Goal: Information Seeking & Learning: Learn about a topic

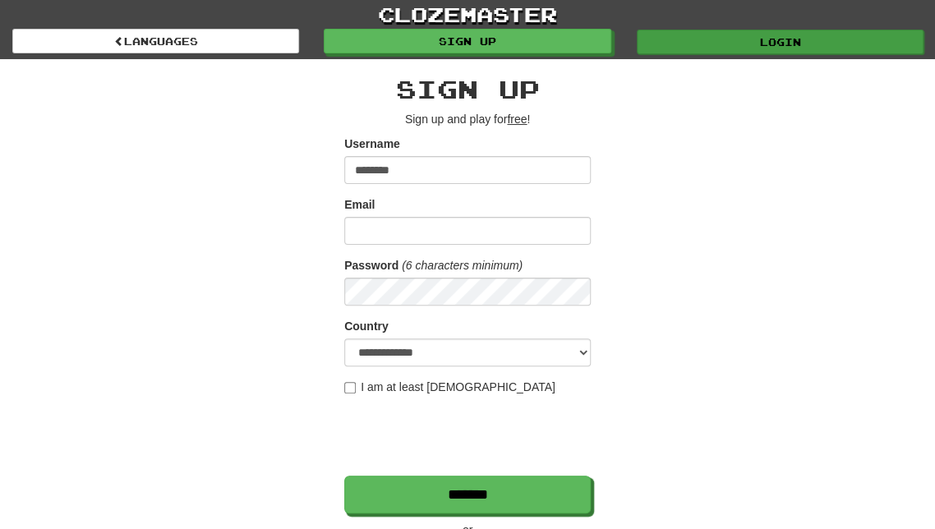
type input "********"
click at [656, 47] on link "Login" at bounding box center [780, 42] width 287 height 25
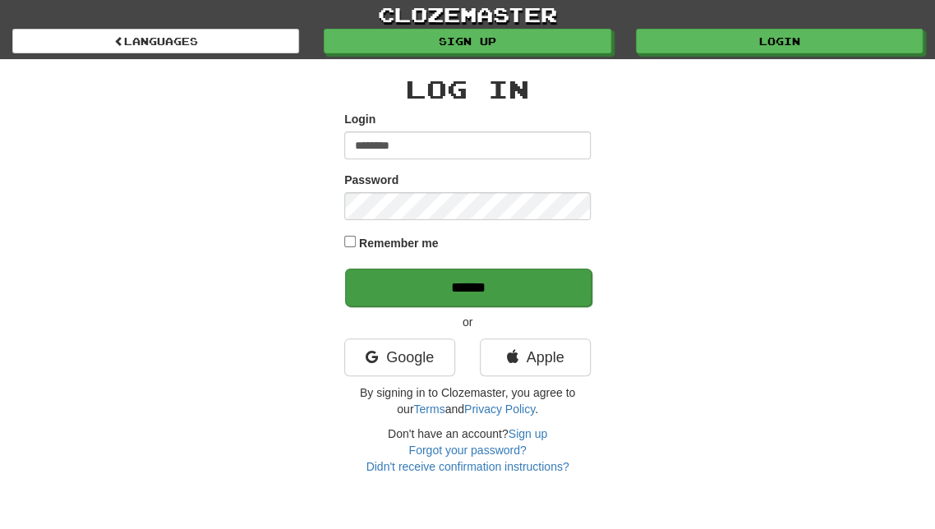
type input "********"
click at [492, 287] on input "******" at bounding box center [468, 288] width 247 height 38
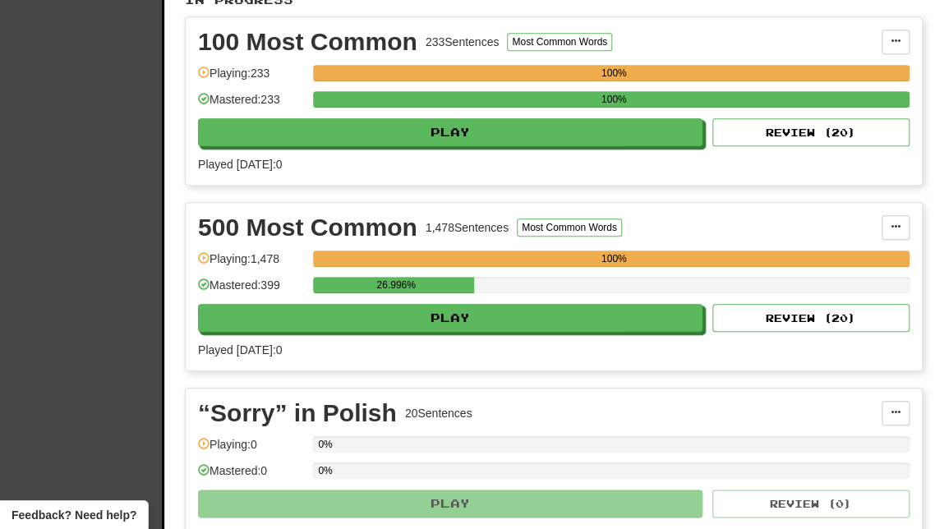
scroll to position [395, 0]
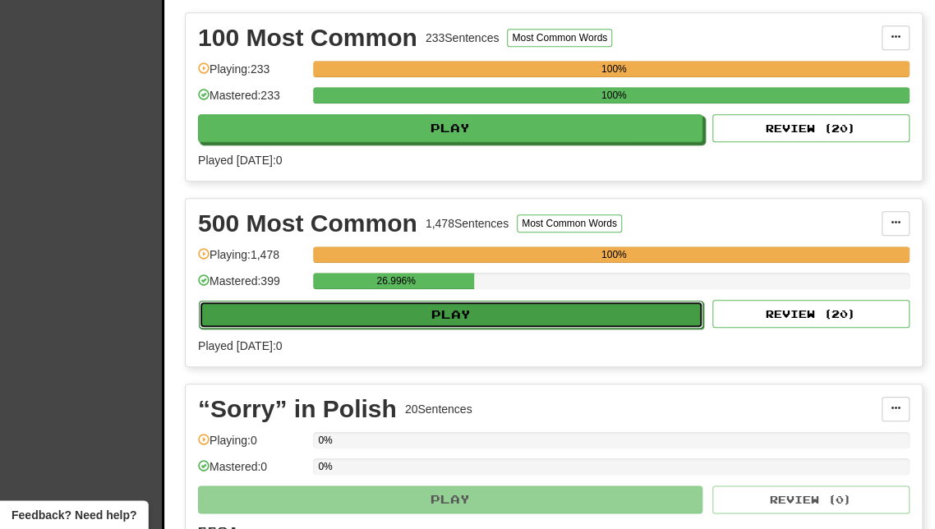
click at [353, 303] on button "Play" at bounding box center [451, 315] width 505 height 28
select select "**"
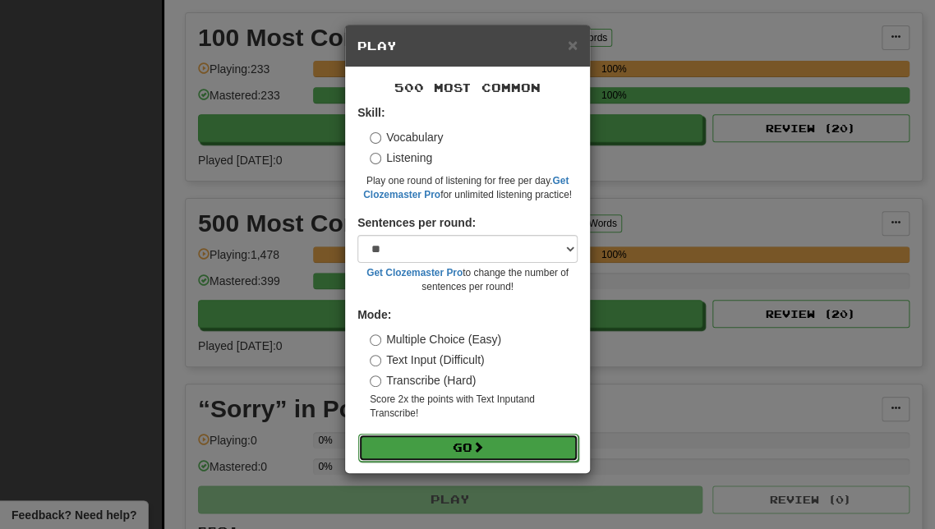
click at [394, 446] on button "Go" at bounding box center [468, 448] width 220 height 28
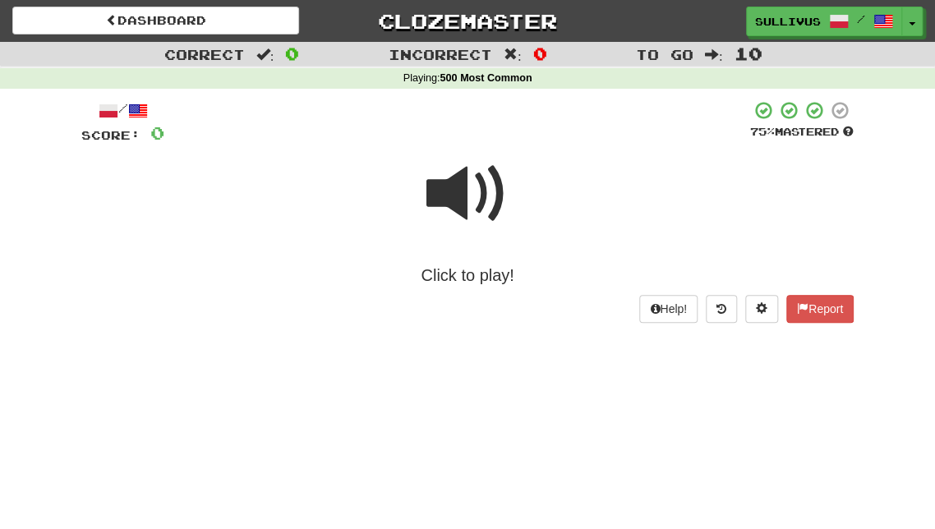
click at [458, 229] on span at bounding box center [468, 194] width 82 height 82
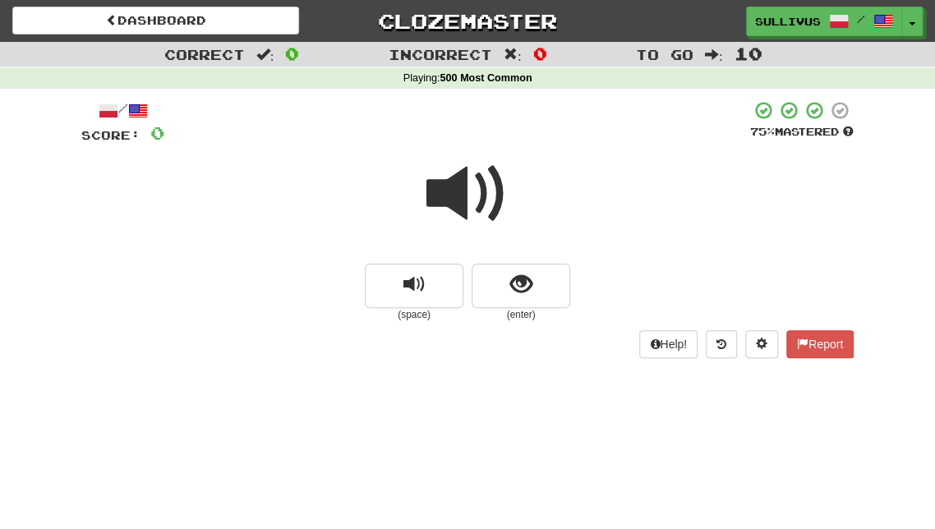
click at [477, 191] on span at bounding box center [468, 194] width 82 height 82
click at [515, 312] on small "(enter)" at bounding box center [521, 315] width 99 height 14
click at [515, 289] on span "show sentence" at bounding box center [521, 285] width 22 height 22
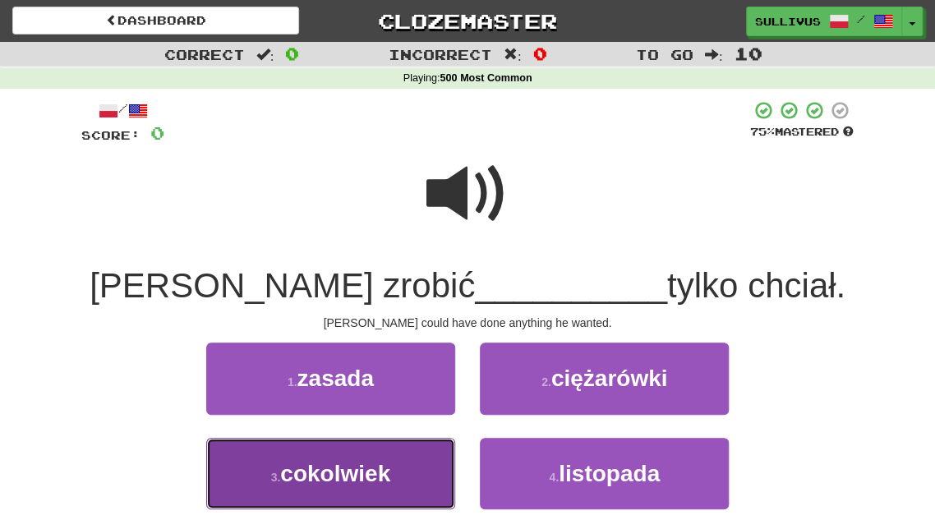
click at [427, 462] on button "3 . cokolwiek" at bounding box center [330, 474] width 249 height 72
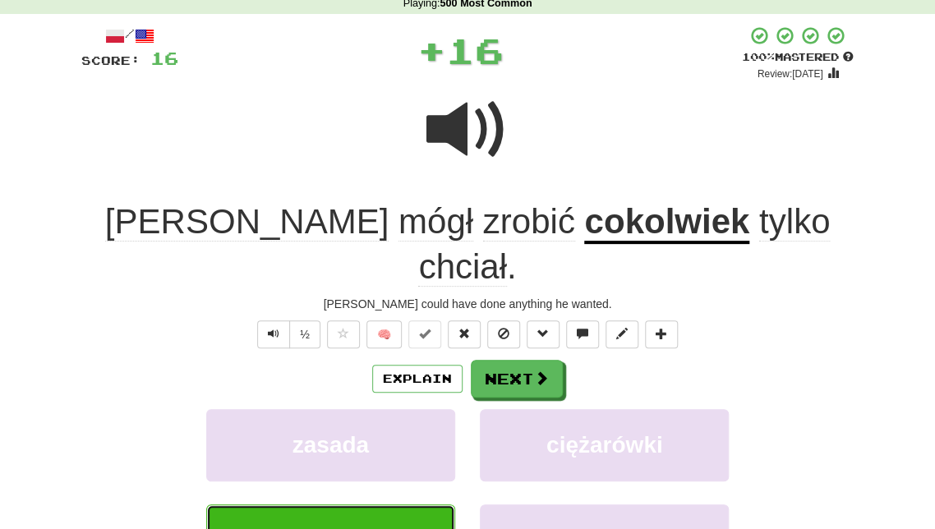
scroll to position [88, 0]
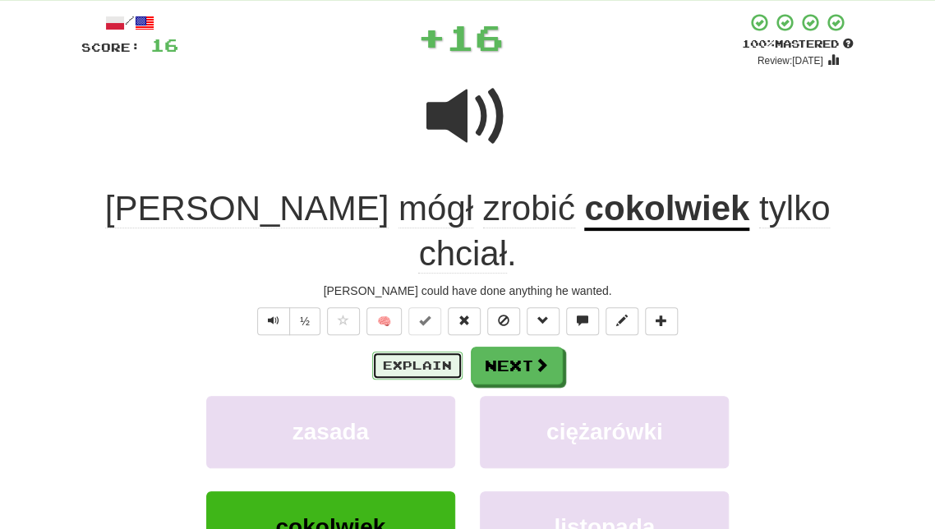
click at [402, 352] on button "Explain" at bounding box center [417, 366] width 90 height 28
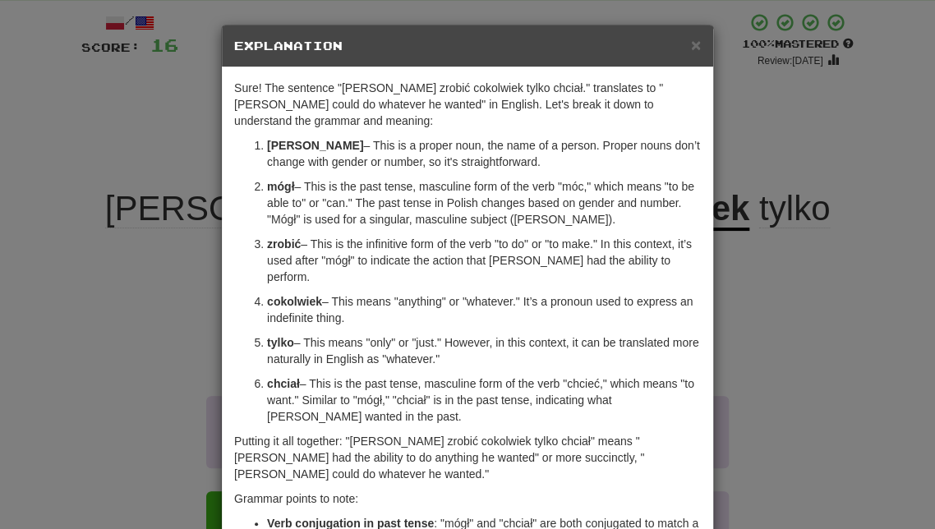
click at [695, 35] on div "× Explanation" at bounding box center [468, 46] width 492 height 42
click at [699, 49] on span "×" at bounding box center [696, 44] width 10 height 19
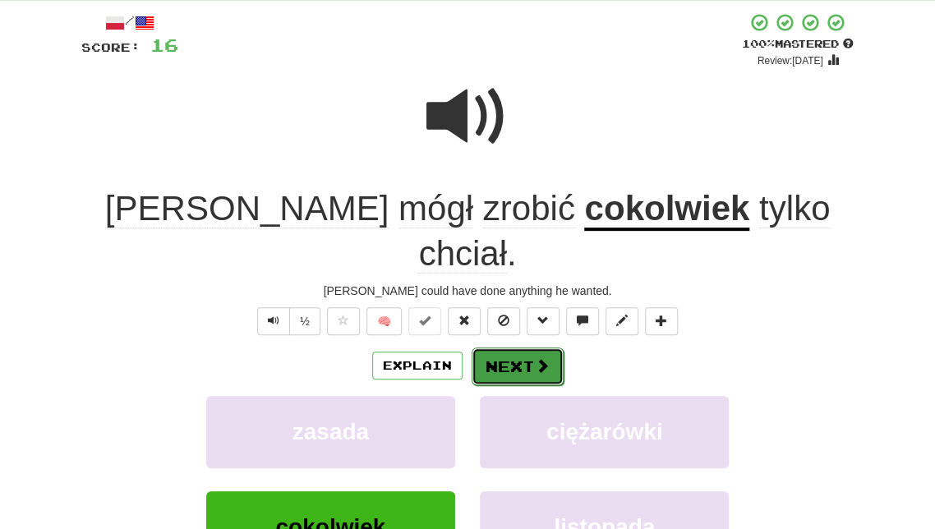
click at [508, 348] on button "Next" at bounding box center [518, 367] width 92 height 38
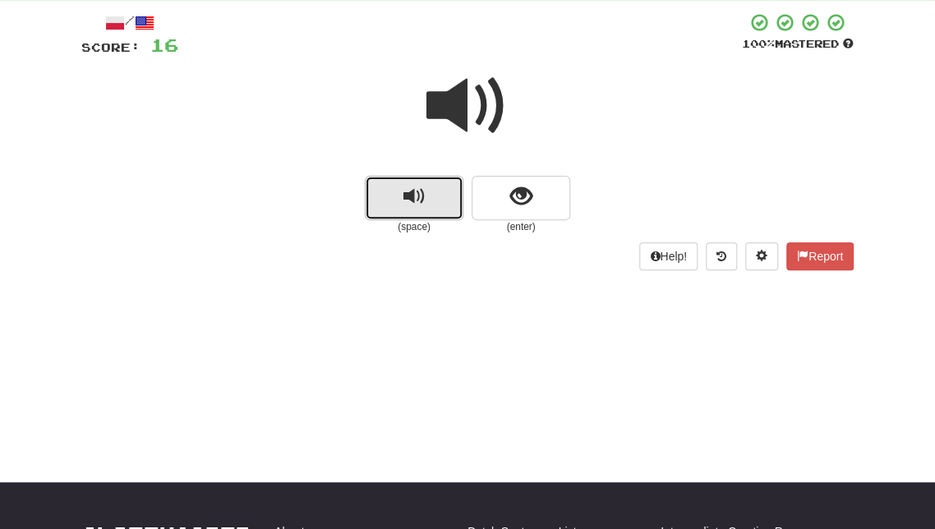
click at [409, 208] on span "replay audio" at bounding box center [415, 197] width 22 height 22
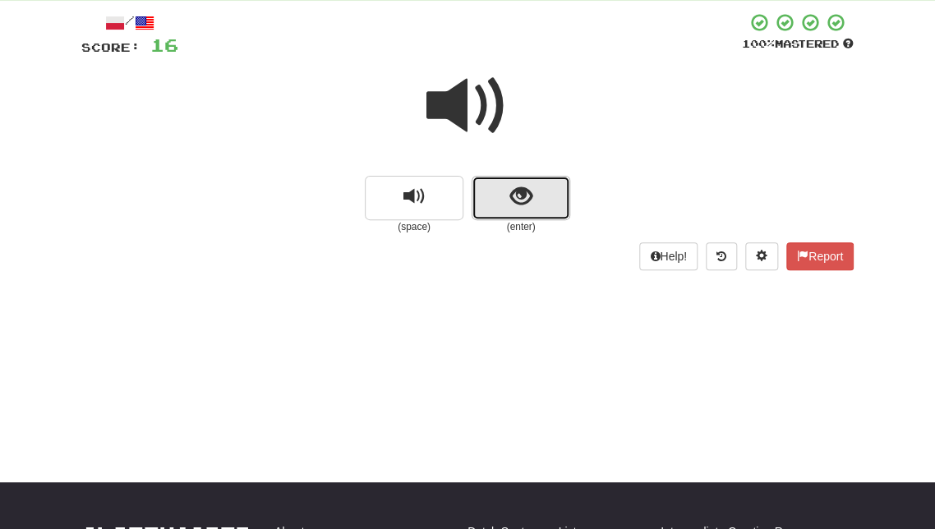
click at [516, 199] on span "show sentence" at bounding box center [521, 197] width 22 height 22
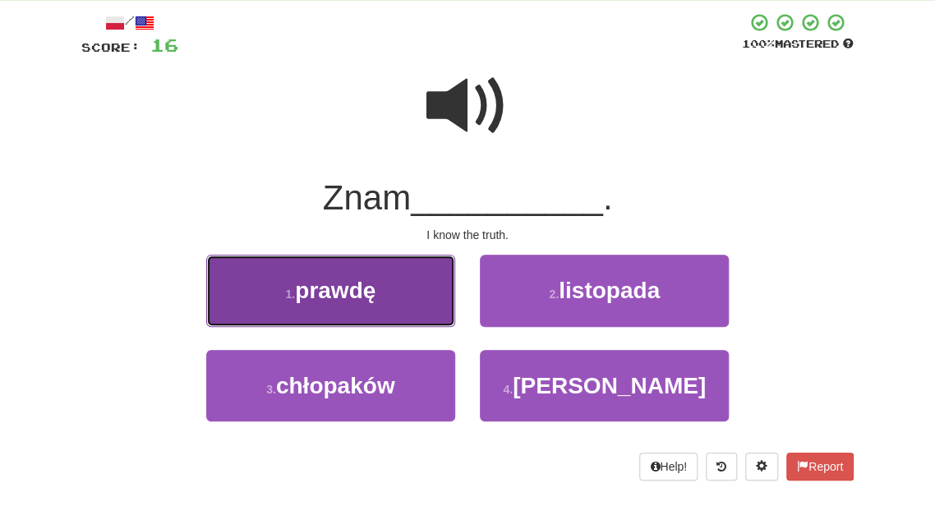
click at [405, 296] on button "1 . prawdę" at bounding box center [330, 291] width 249 height 72
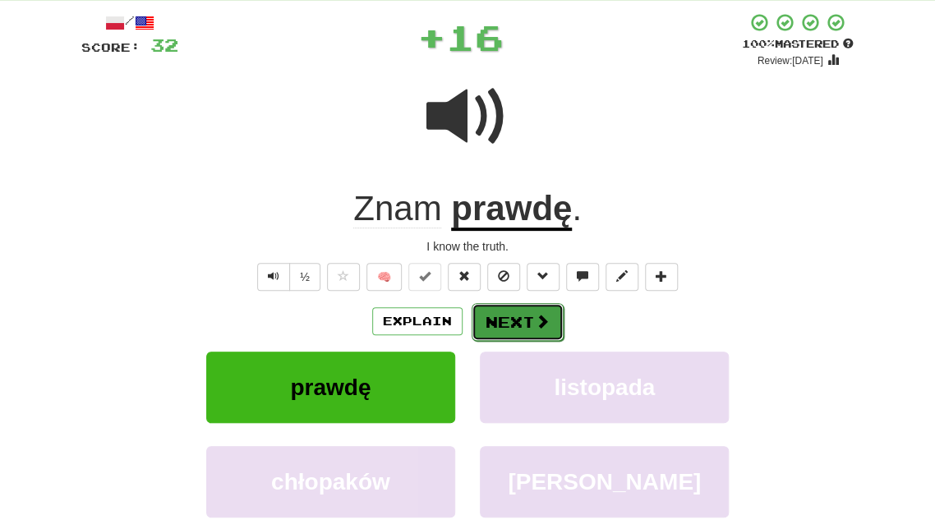
click at [510, 325] on button "Next" at bounding box center [518, 322] width 92 height 38
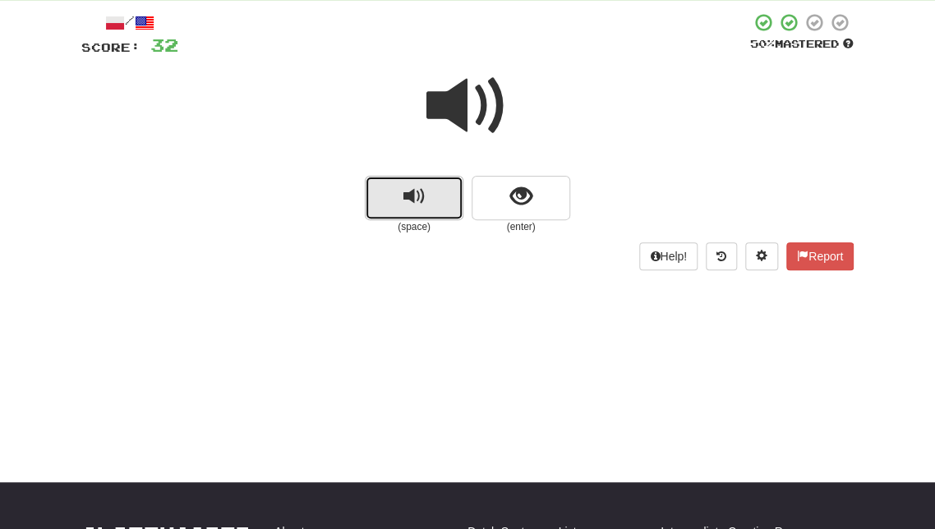
click at [404, 205] on span "replay audio" at bounding box center [415, 197] width 22 height 22
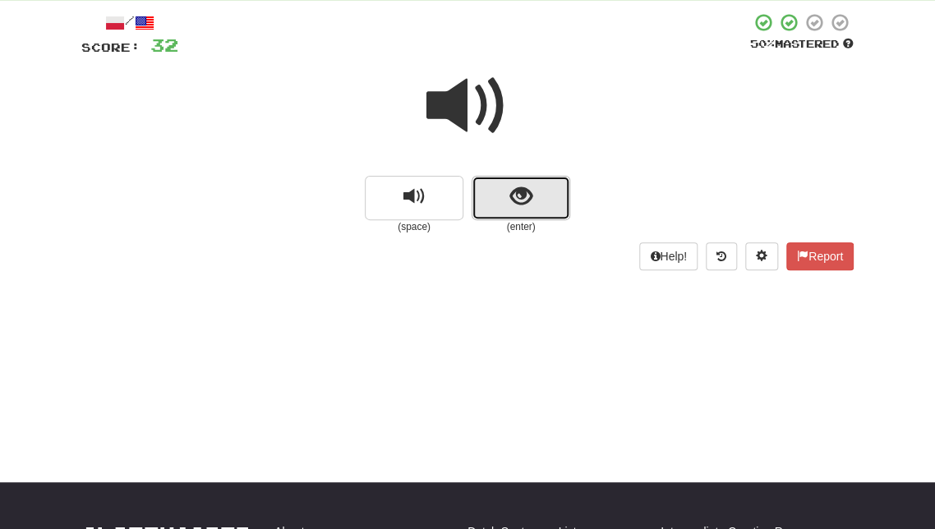
click at [554, 208] on button "show sentence" at bounding box center [521, 198] width 99 height 44
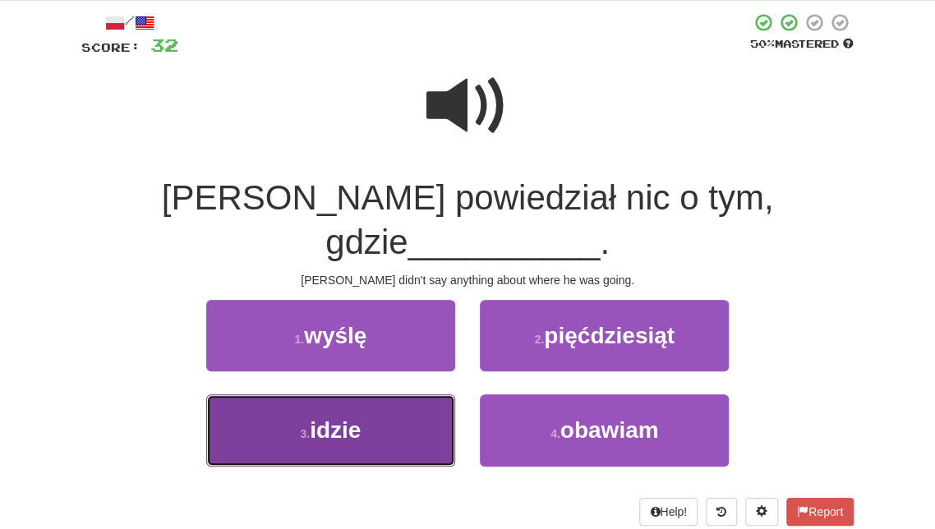
click at [367, 396] on button "3 . idzie" at bounding box center [330, 431] width 249 height 72
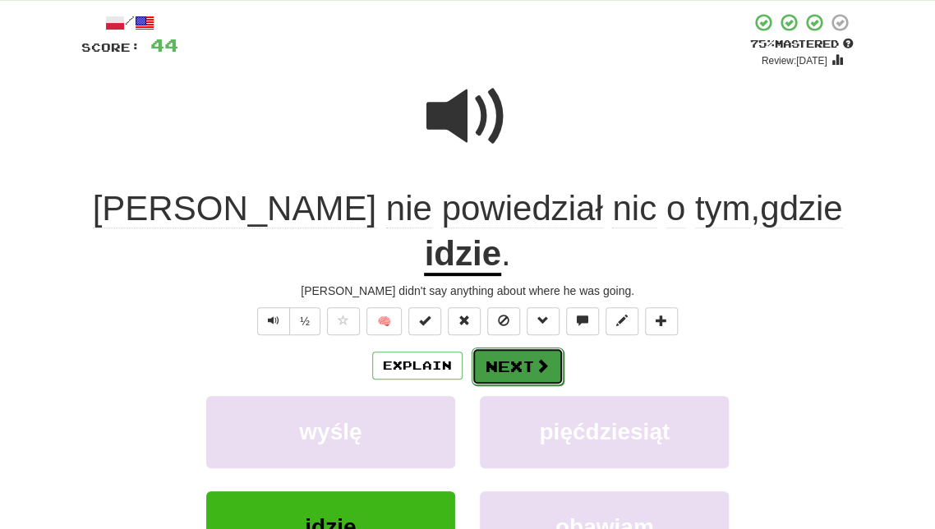
click at [505, 348] on button "Next" at bounding box center [518, 367] width 92 height 38
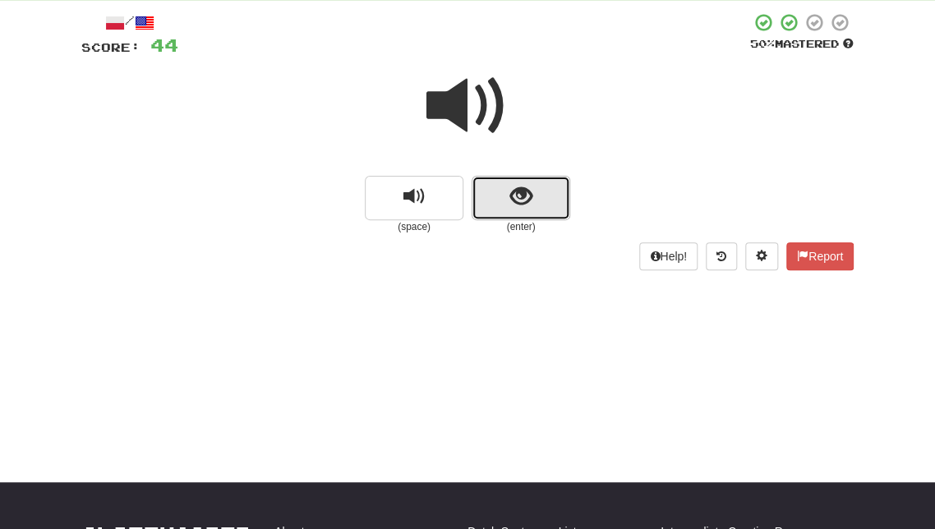
click at [497, 207] on button "show sentence" at bounding box center [521, 198] width 99 height 44
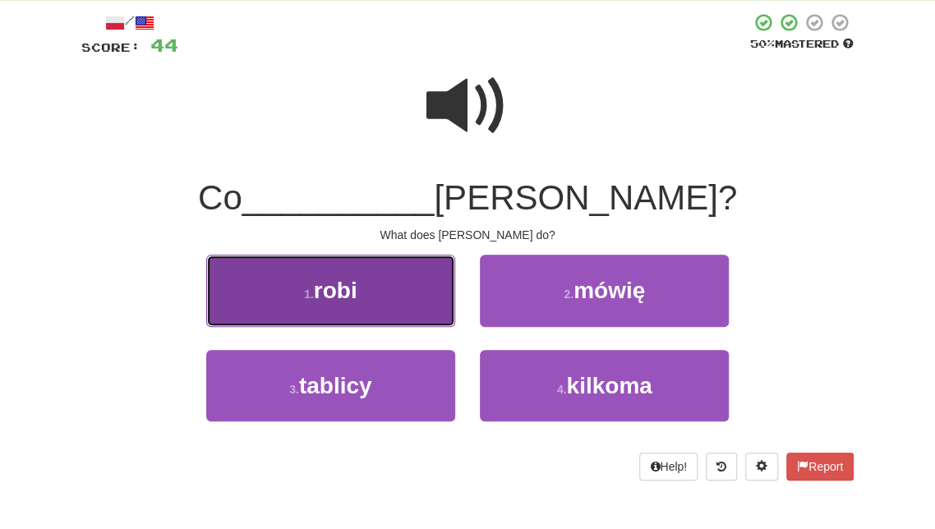
click at [416, 284] on button "1 . robi" at bounding box center [330, 291] width 249 height 72
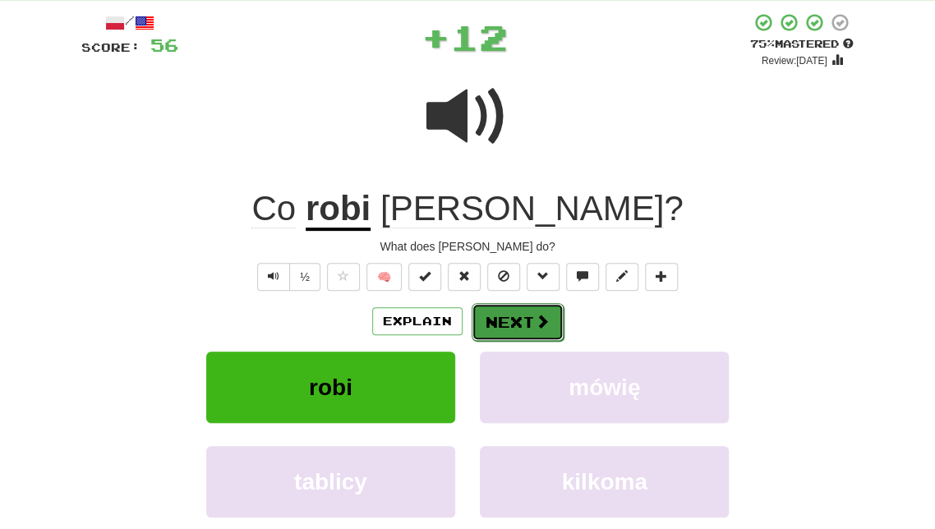
click at [510, 307] on button "Next" at bounding box center [518, 322] width 92 height 38
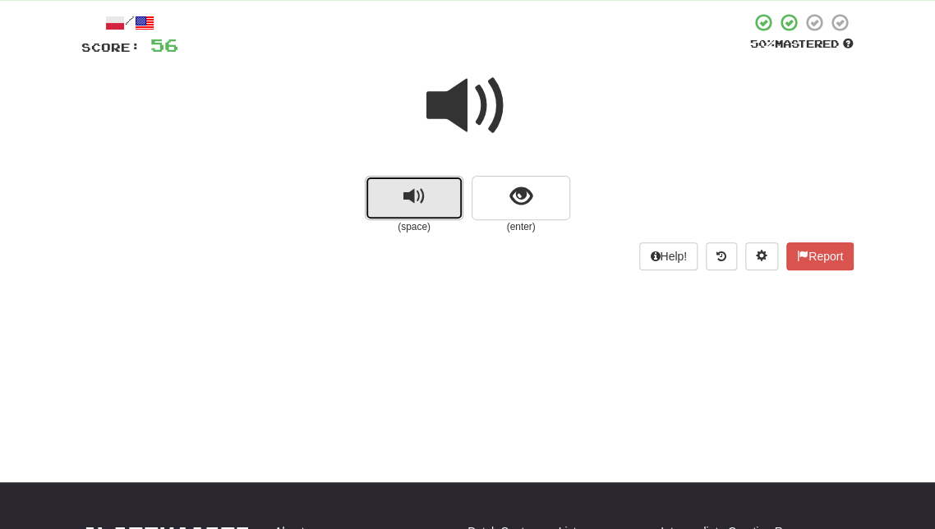
click at [446, 209] on button "replay audio" at bounding box center [414, 198] width 99 height 44
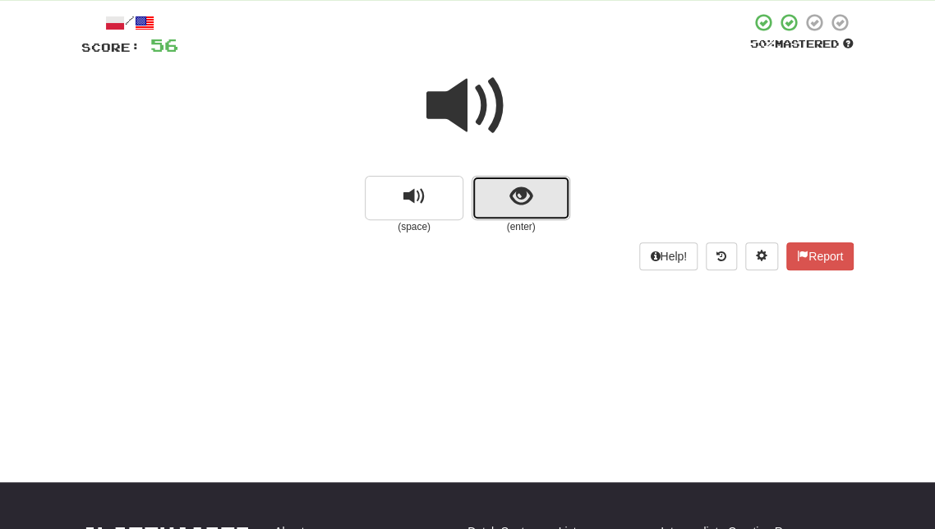
click at [524, 190] on span "show sentence" at bounding box center [521, 197] width 22 height 22
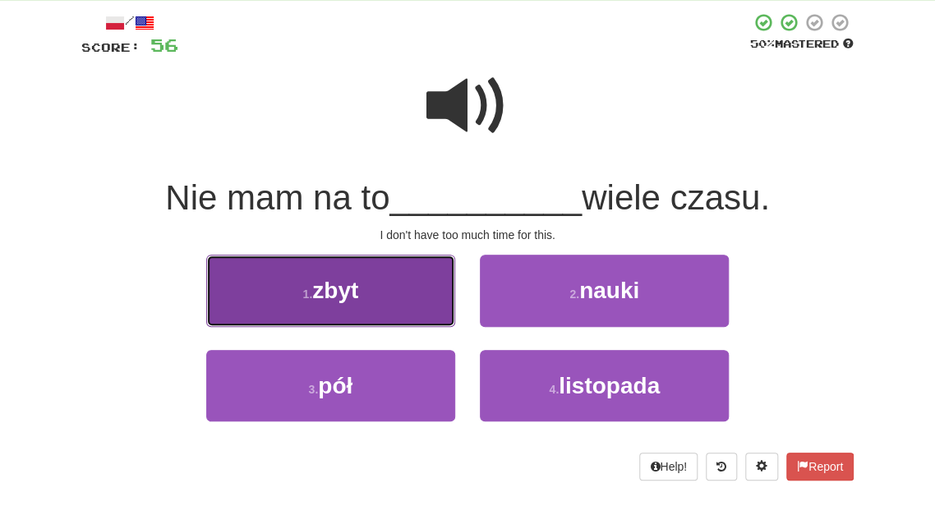
click at [422, 315] on button "1 . zbyt" at bounding box center [330, 291] width 249 height 72
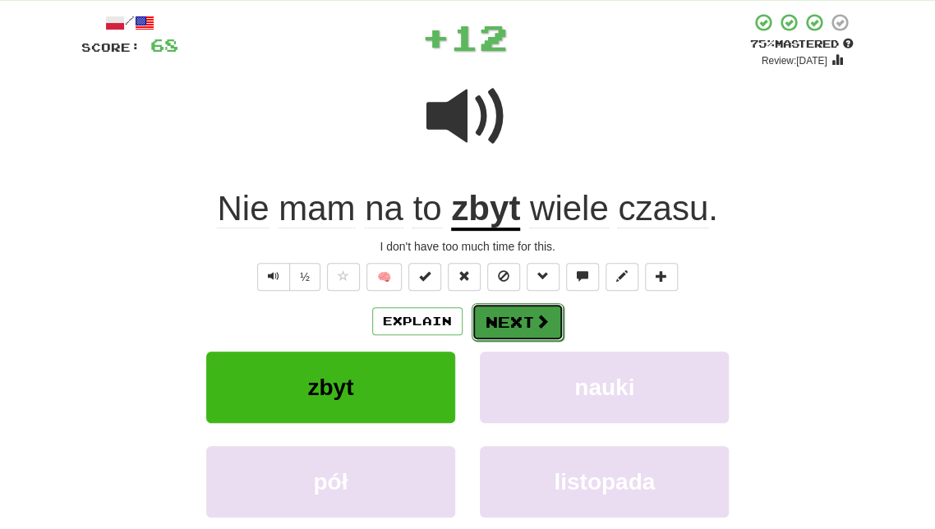
click at [504, 317] on button "Next" at bounding box center [518, 322] width 92 height 38
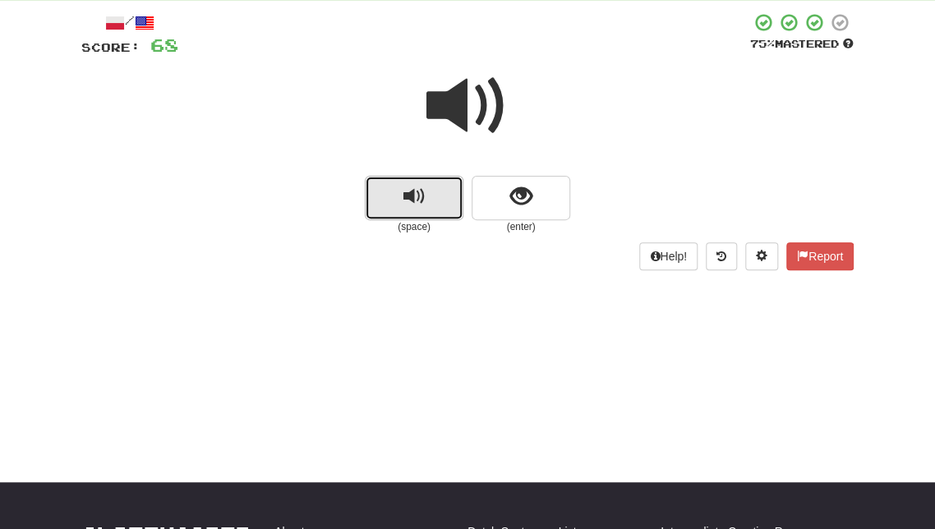
click at [428, 193] on button "replay audio" at bounding box center [414, 198] width 99 height 44
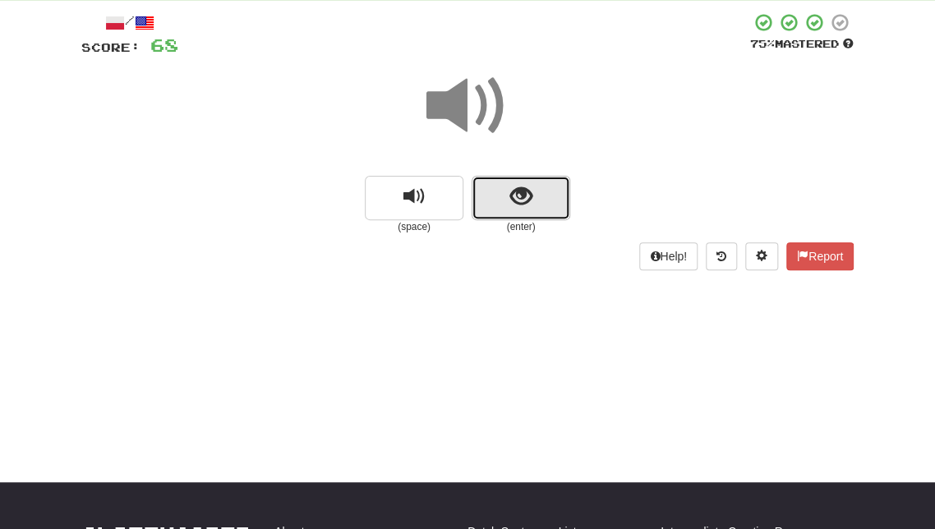
click at [498, 203] on button "show sentence" at bounding box center [521, 198] width 99 height 44
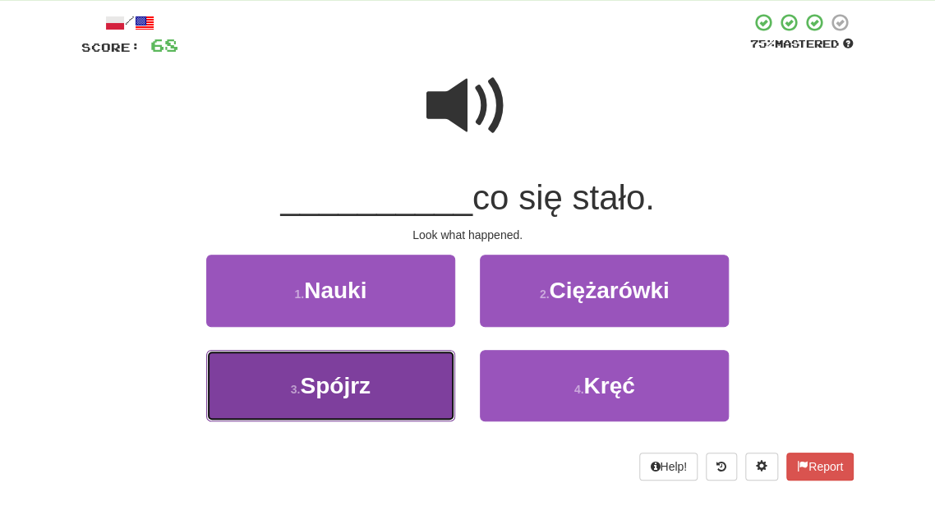
click at [379, 391] on button "3 . Spójrz" at bounding box center [330, 386] width 249 height 72
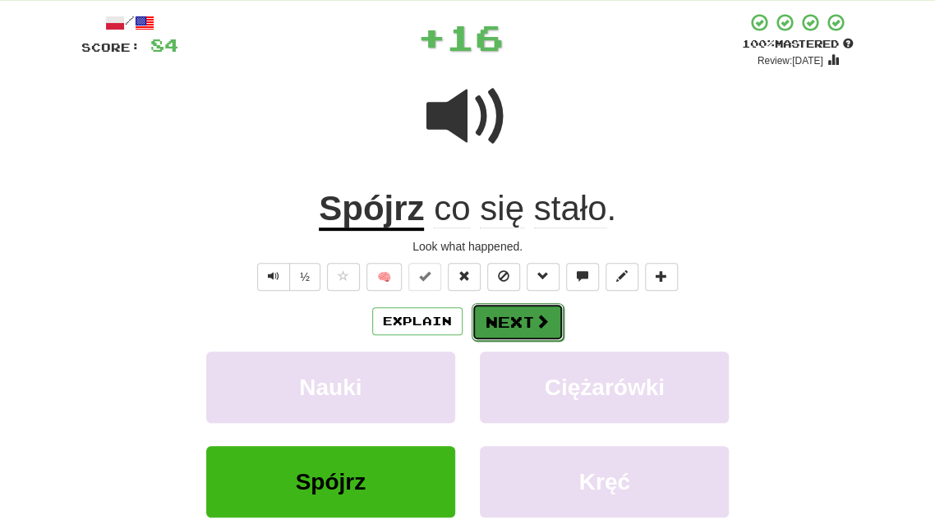
click at [492, 330] on button "Next" at bounding box center [518, 322] width 92 height 38
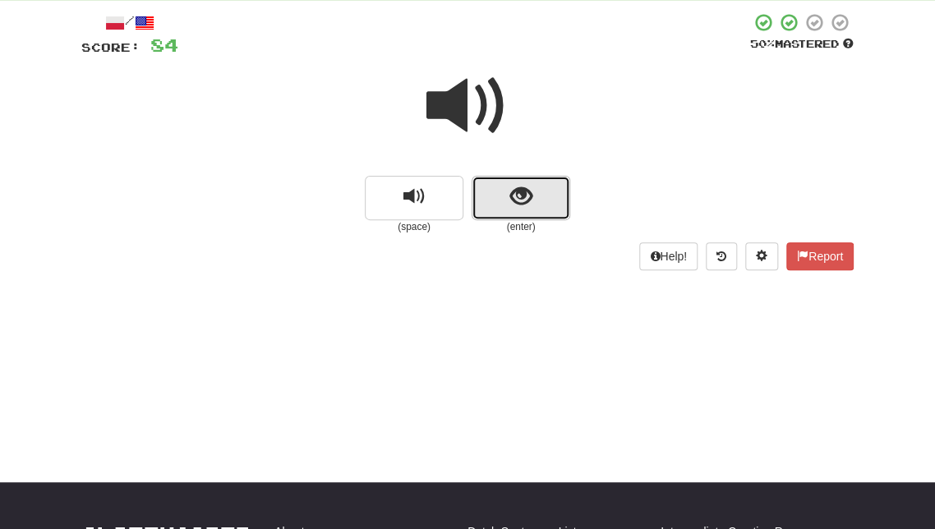
click at [497, 196] on button "show sentence" at bounding box center [521, 198] width 99 height 44
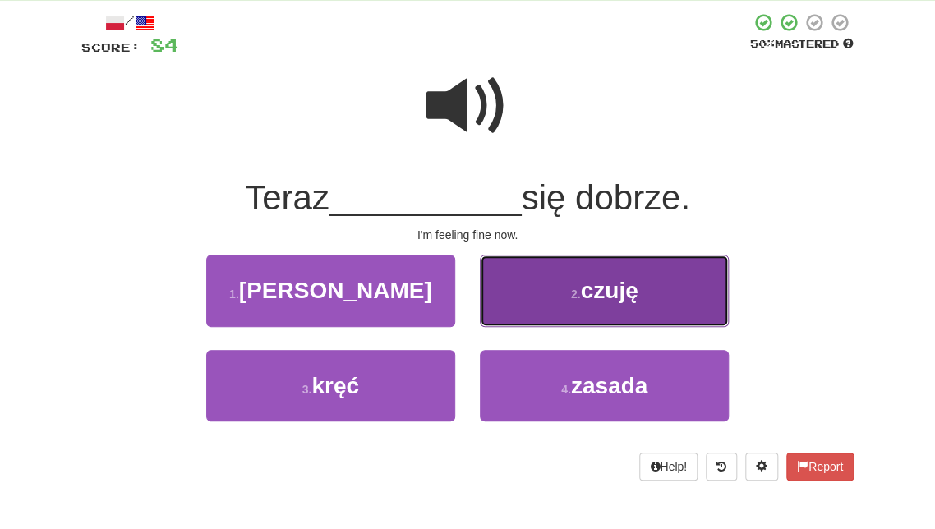
click at [541, 281] on button "2 . czuję" at bounding box center [604, 291] width 249 height 72
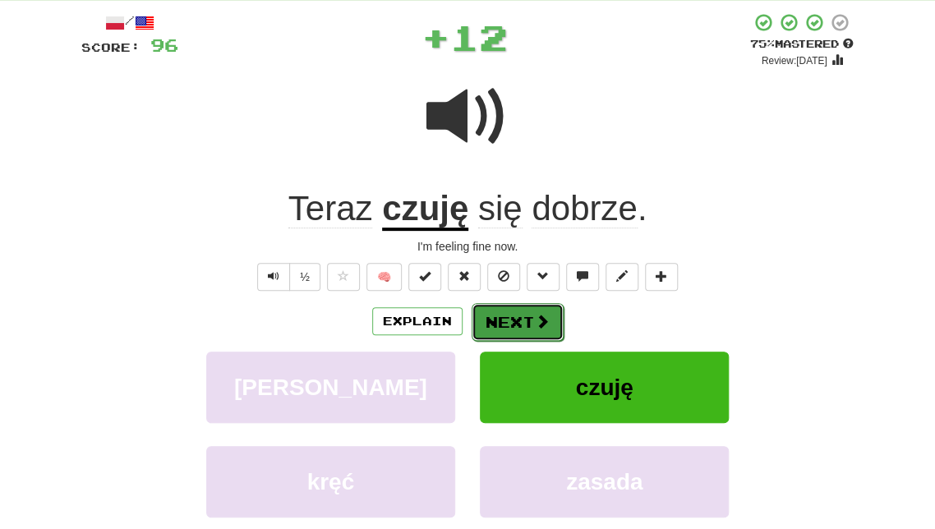
click at [505, 323] on button "Next" at bounding box center [518, 322] width 92 height 38
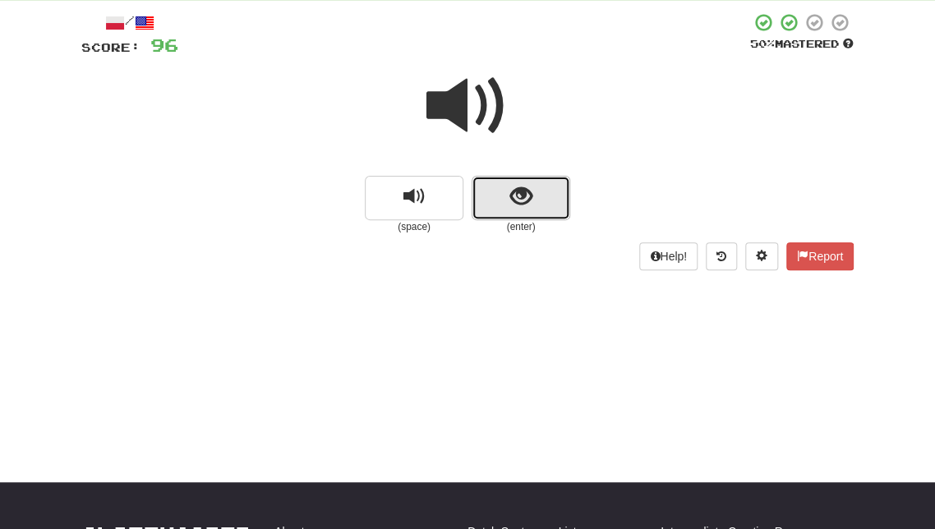
click at [509, 213] on button "show sentence" at bounding box center [521, 198] width 99 height 44
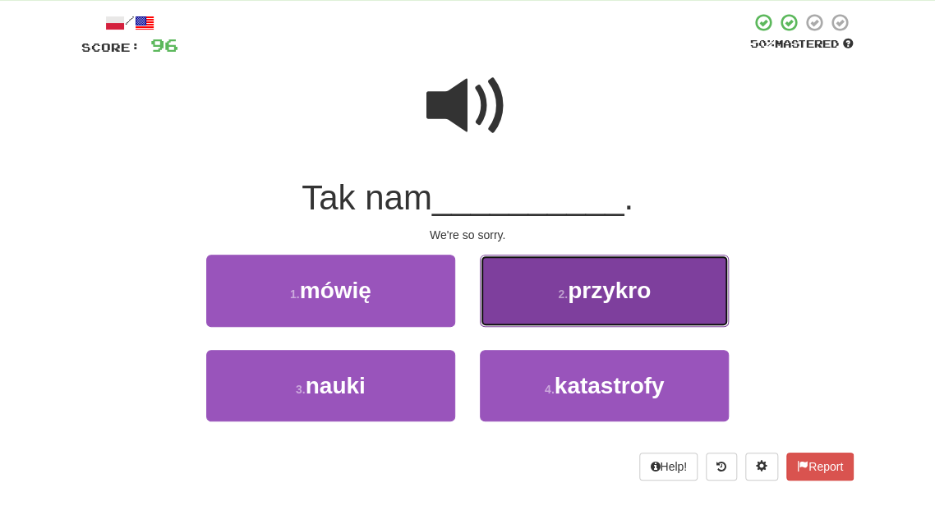
click at [510, 291] on button "2 . przykro" at bounding box center [604, 291] width 249 height 72
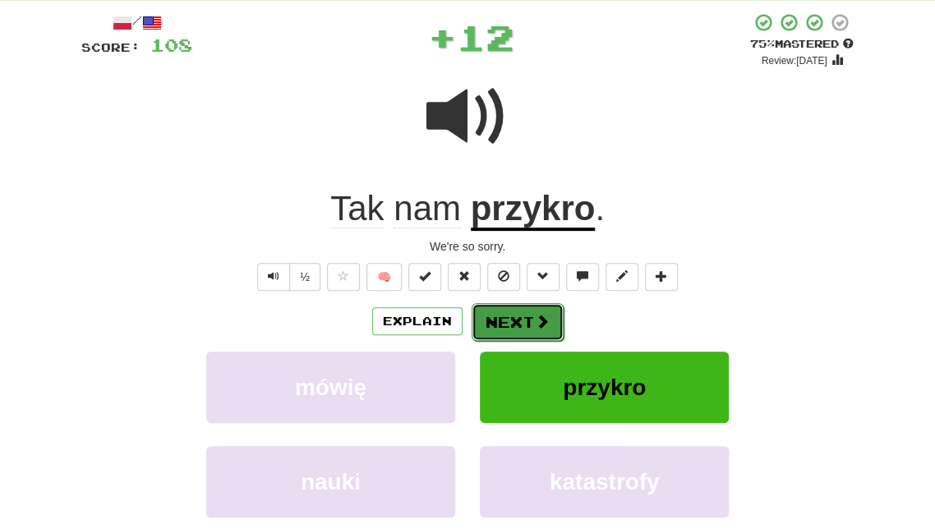
click at [517, 321] on button "Next" at bounding box center [518, 322] width 92 height 38
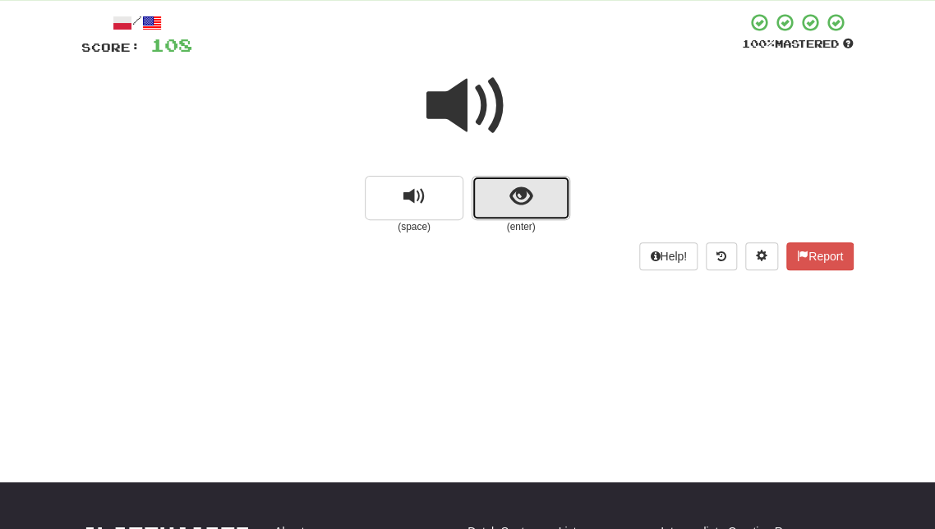
click at [508, 209] on button "show sentence" at bounding box center [521, 198] width 99 height 44
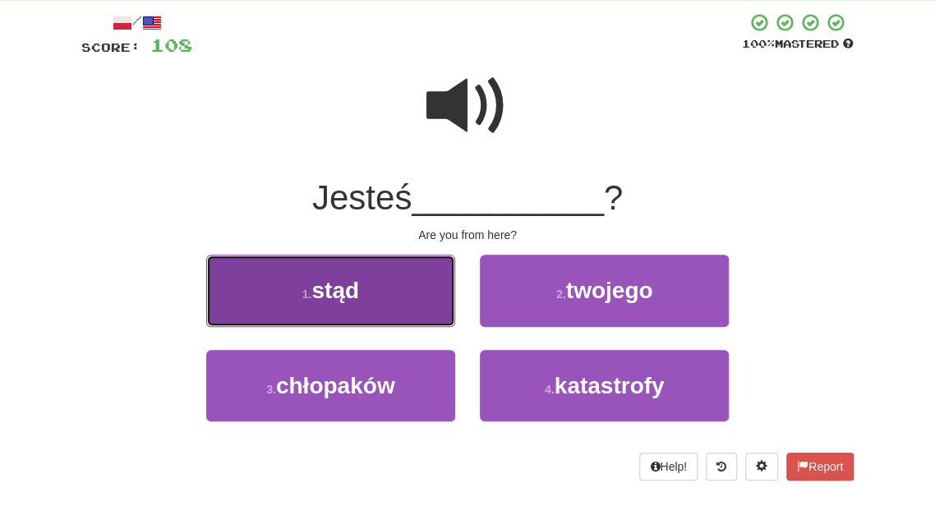
click at [419, 301] on button "1 . stąd" at bounding box center [330, 291] width 249 height 72
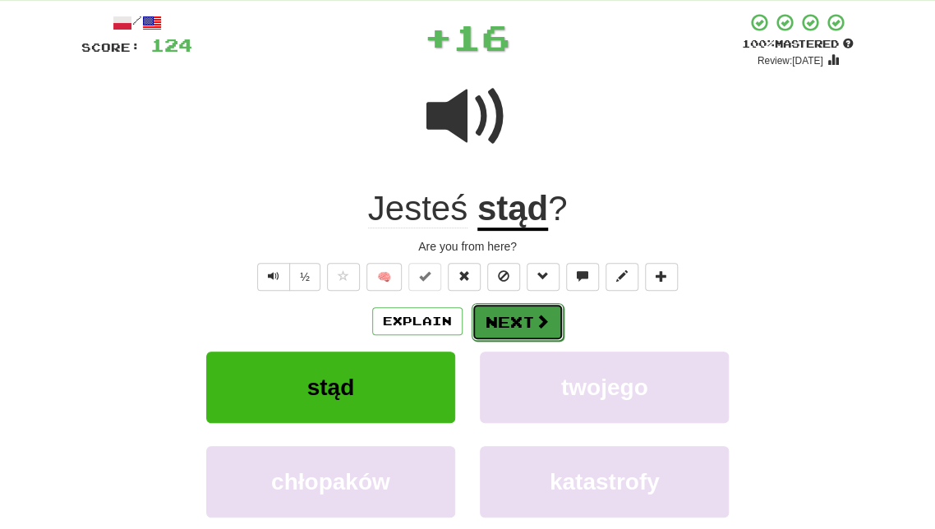
click at [496, 324] on button "Next" at bounding box center [518, 322] width 92 height 38
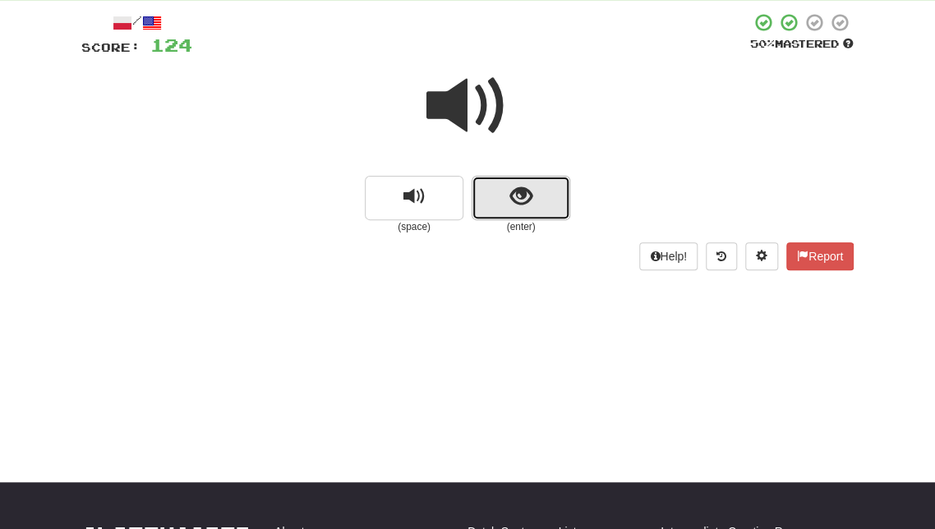
click at [518, 191] on span "show sentence" at bounding box center [521, 197] width 22 height 22
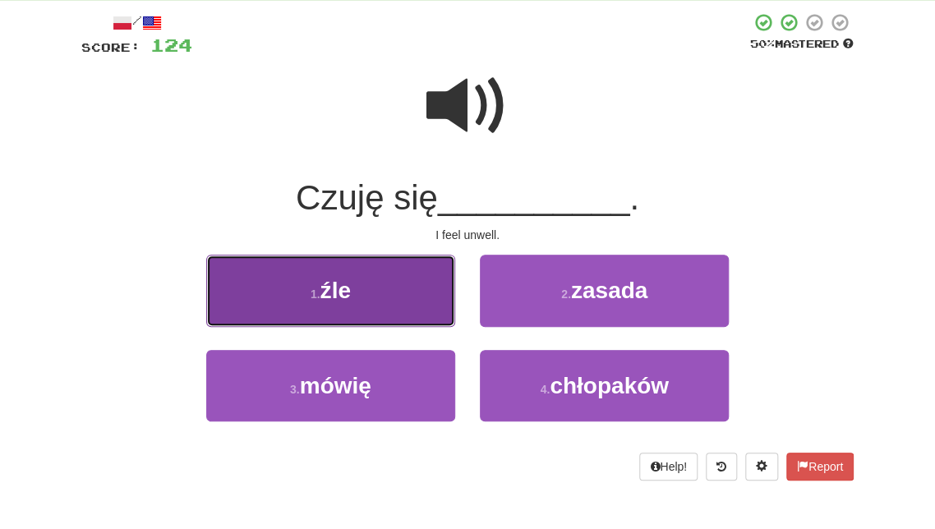
click at [409, 298] on button "1 . źle" at bounding box center [330, 291] width 249 height 72
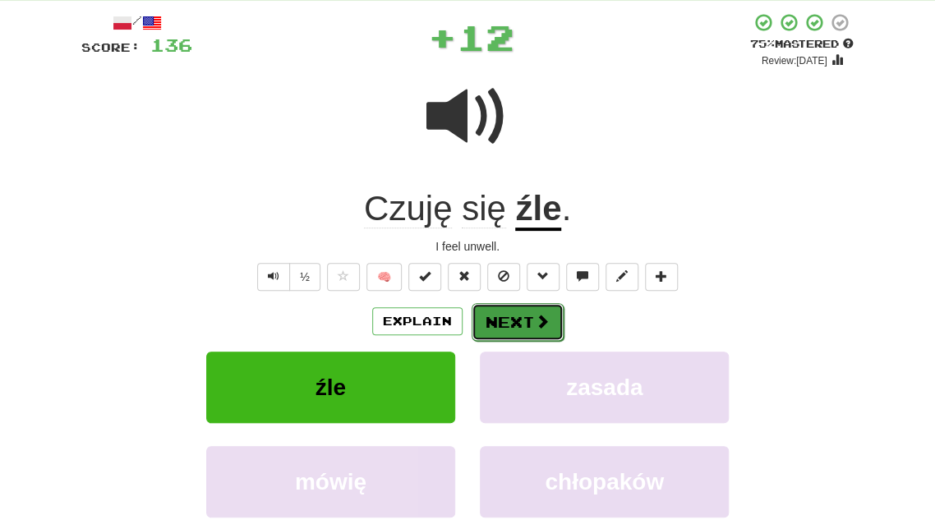
click at [497, 320] on button "Next" at bounding box center [518, 322] width 92 height 38
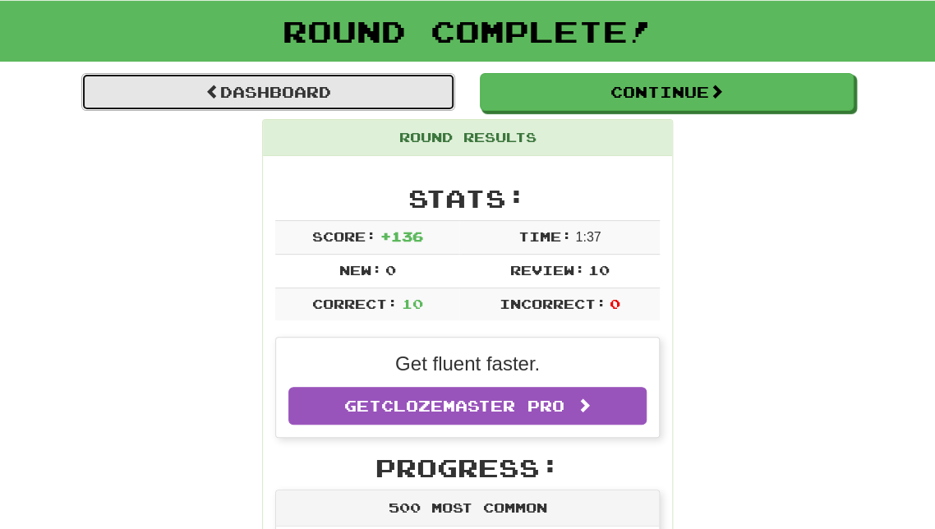
click at [388, 84] on link "Dashboard" at bounding box center [268, 92] width 374 height 38
